Goal: Find specific page/section: Find specific page/section

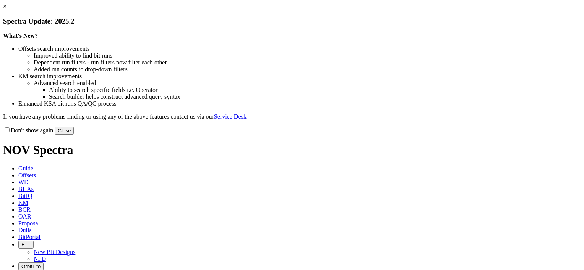
click at [74, 135] on button "Close" at bounding box center [64, 131] width 19 height 8
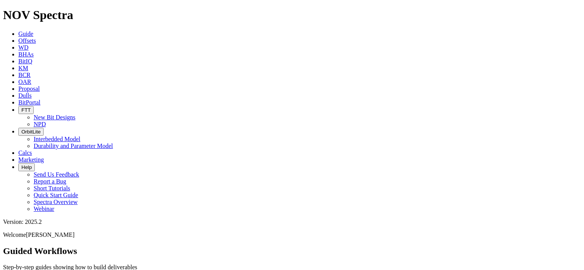
click at [18, 92] on icon at bounding box center [18, 95] width 0 height 6
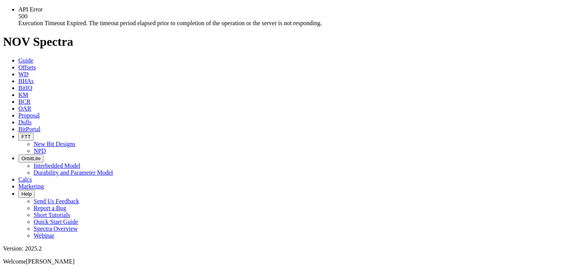
click at [318, 21] on div "API Error 500 Execution Timeout Expired. The timeout period elapsed prior to co…" at bounding box center [299, 16] width 562 height 21
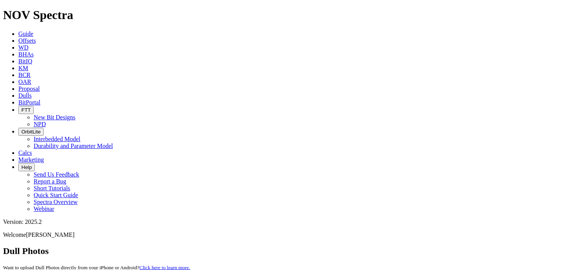
click at [71, 270] on input "text" at bounding box center [37, 275] width 68 height 8
paste input "A317107"
type input "A317107"
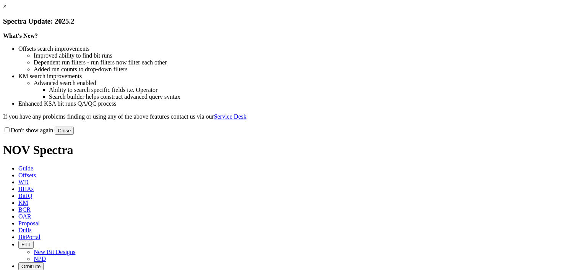
click at [6, 10] on link "×" at bounding box center [4, 6] width 3 height 6
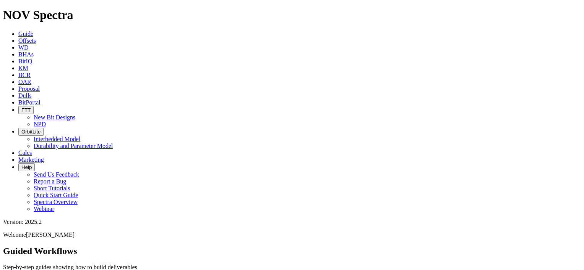
click at [32, 92] on span "Dulls" at bounding box center [24, 95] width 13 height 6
